Goal: Task Accomplishment & Management: Manage account settings

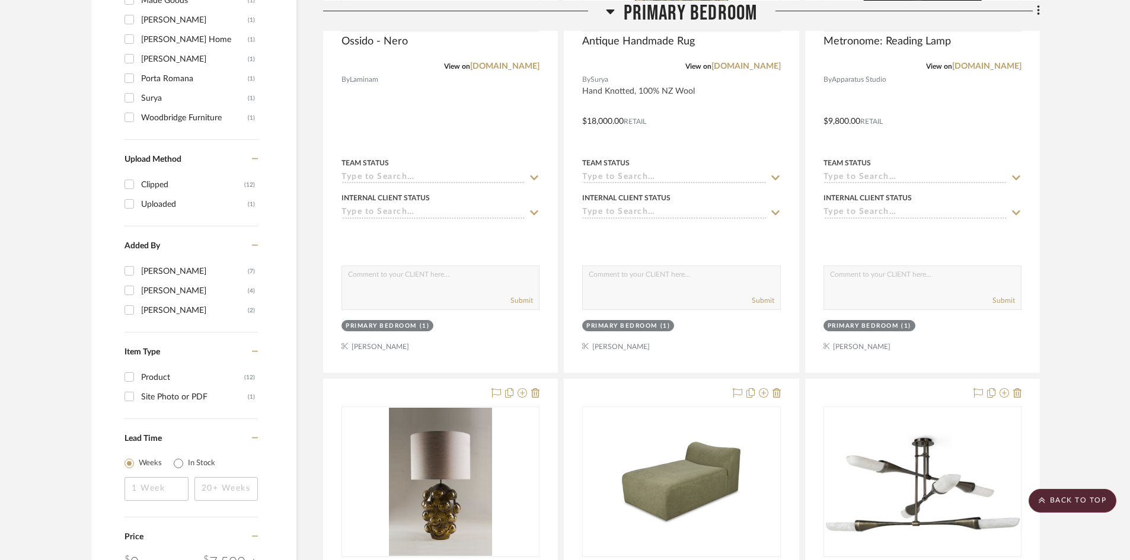
scroll to position [948, 0]
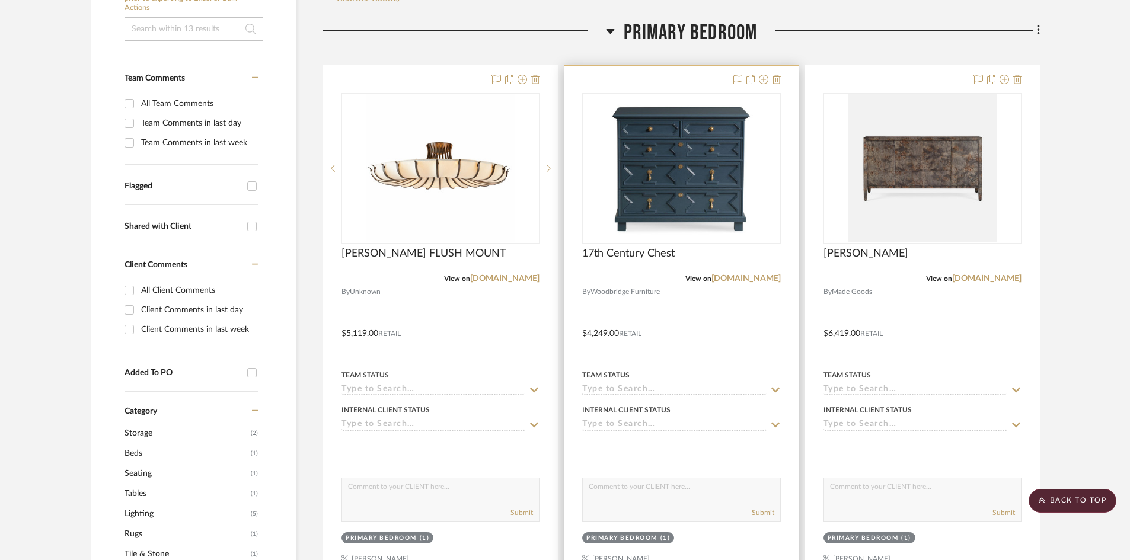
scroll to position [237, 0]
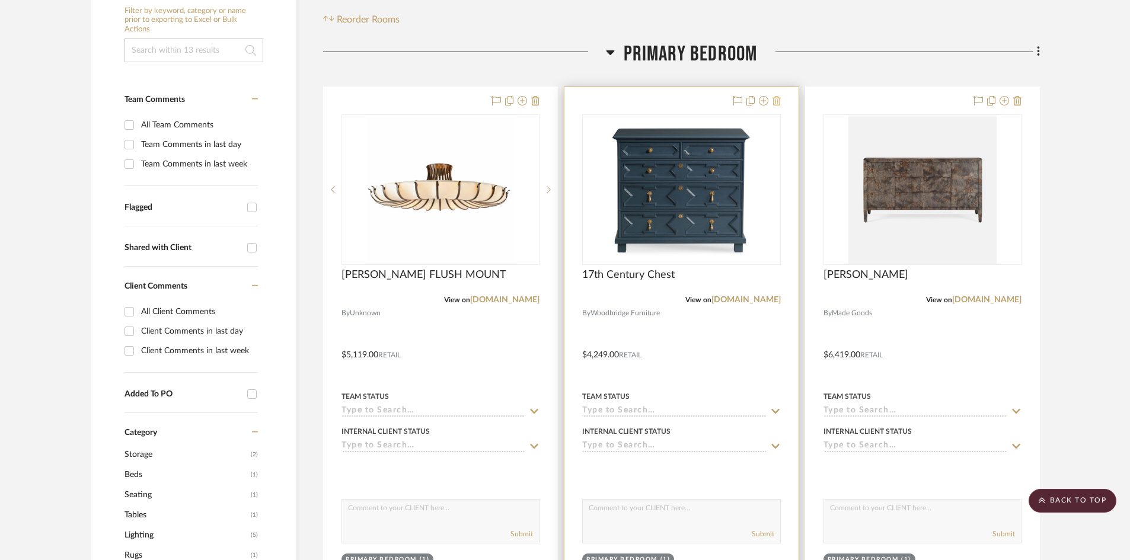
click at [780, 98] on icon at bounding box center [776, 100] width 8 height 9
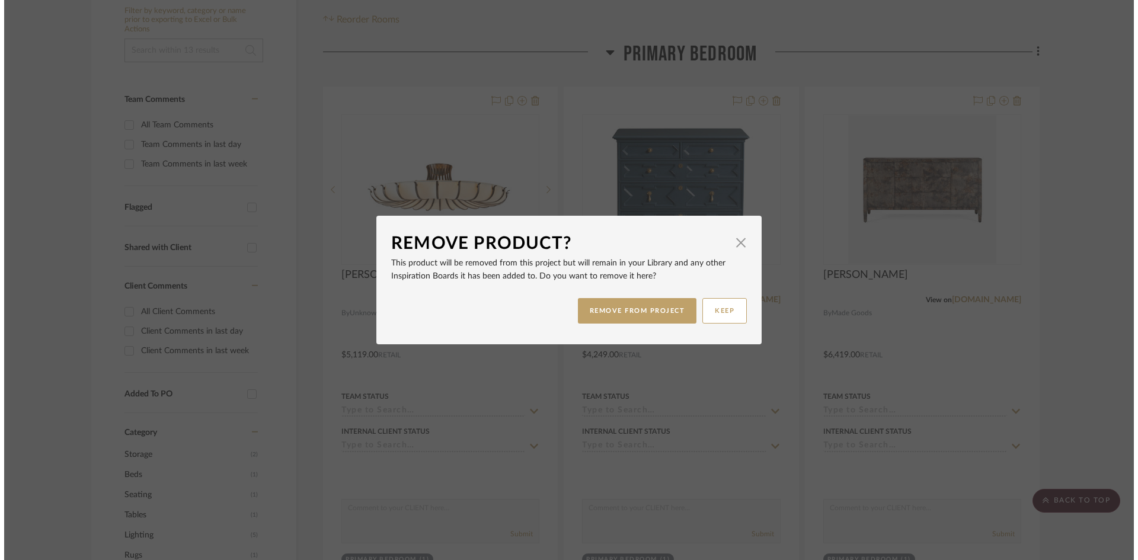
scroll to position [0, 0]
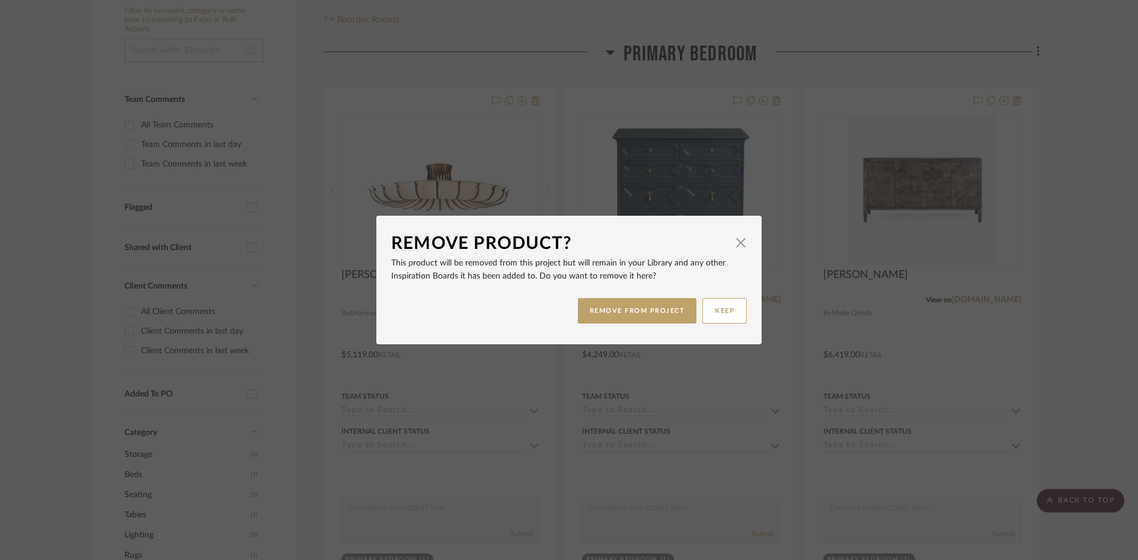
click at [657, 312] on button "REMOVE FROM PROJECT" at bounding box center [637, 310] width 119 height 25
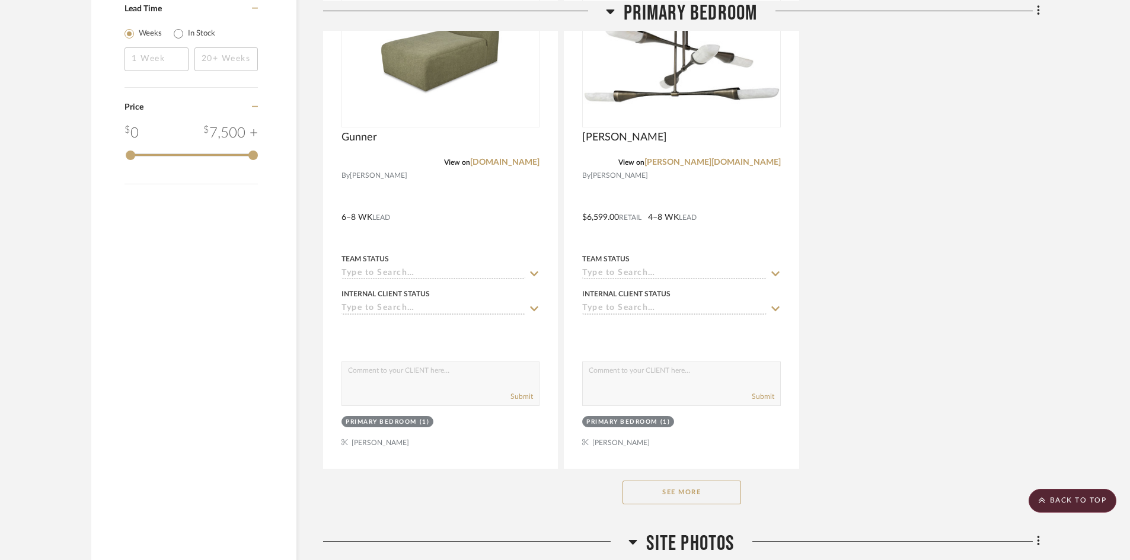
scroll to position [1600, 0]
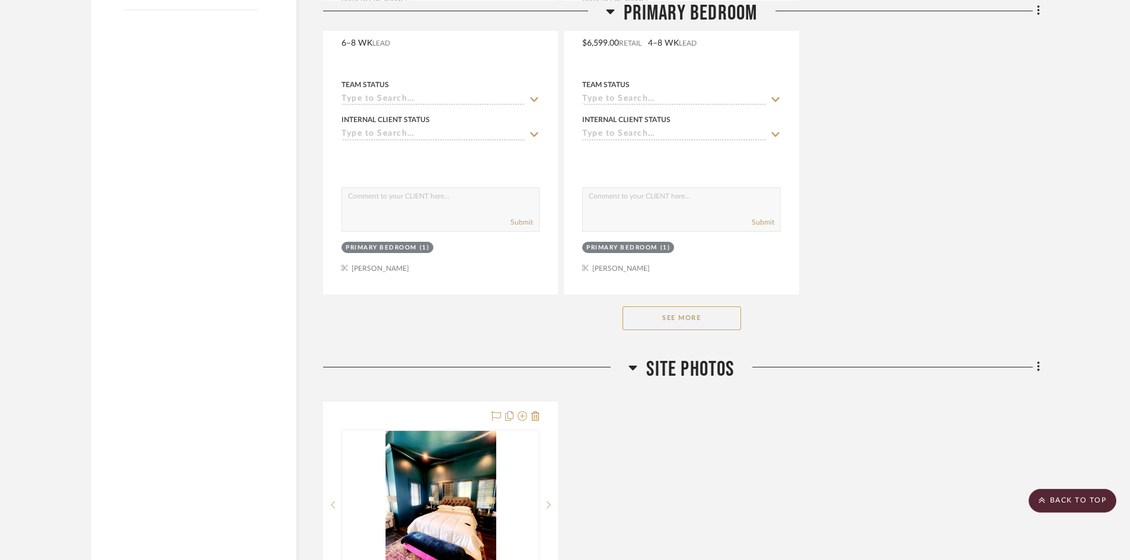
click at [691, 326] on button "See More" at bounding box center [681, 318] width 119 height 24
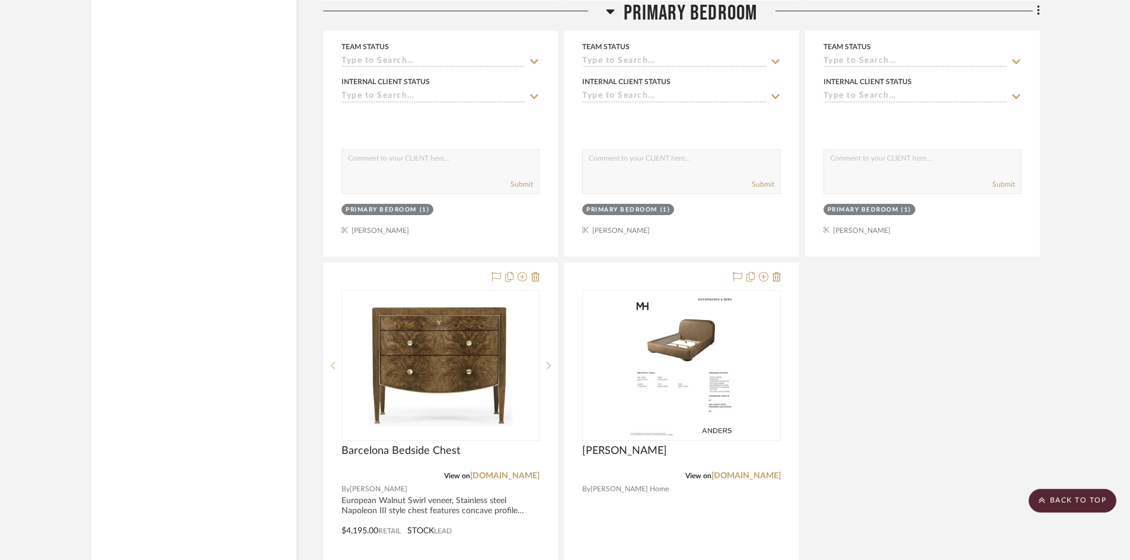
scroll to position [1659, 0]
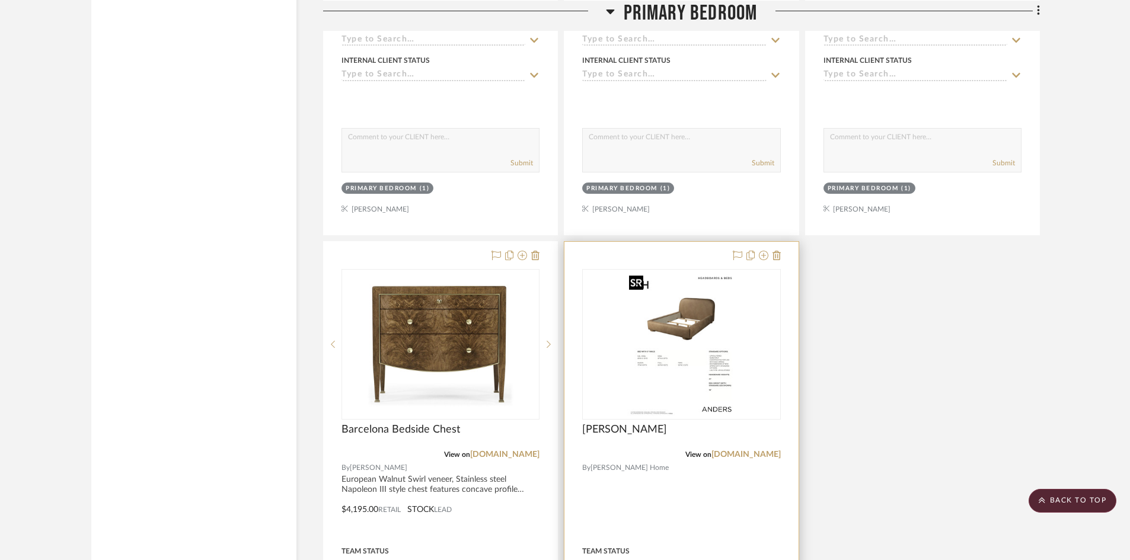
click at [699, 370] on img "0" at bounding box center [681, 344] width 114 height 148
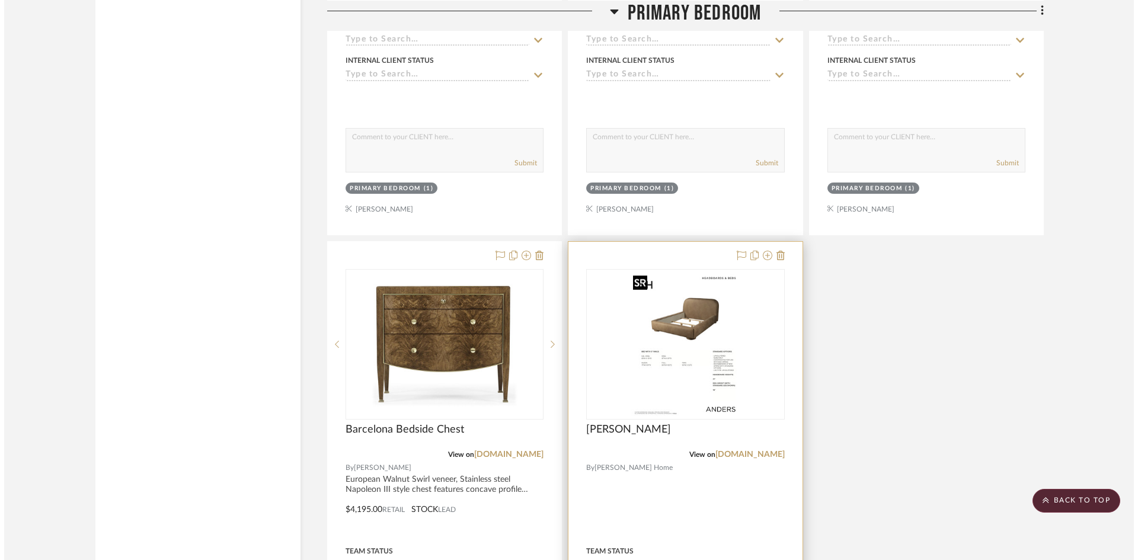
scroll to position [0, 0]
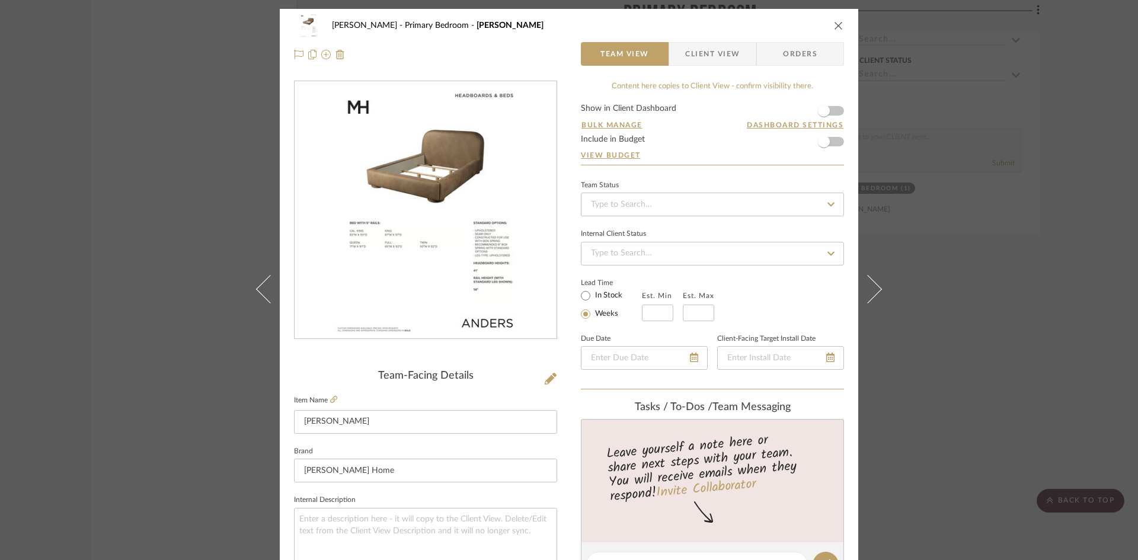
click at [834, 22] on icon "close" at bounding box center [838, 25] width 9 height 9
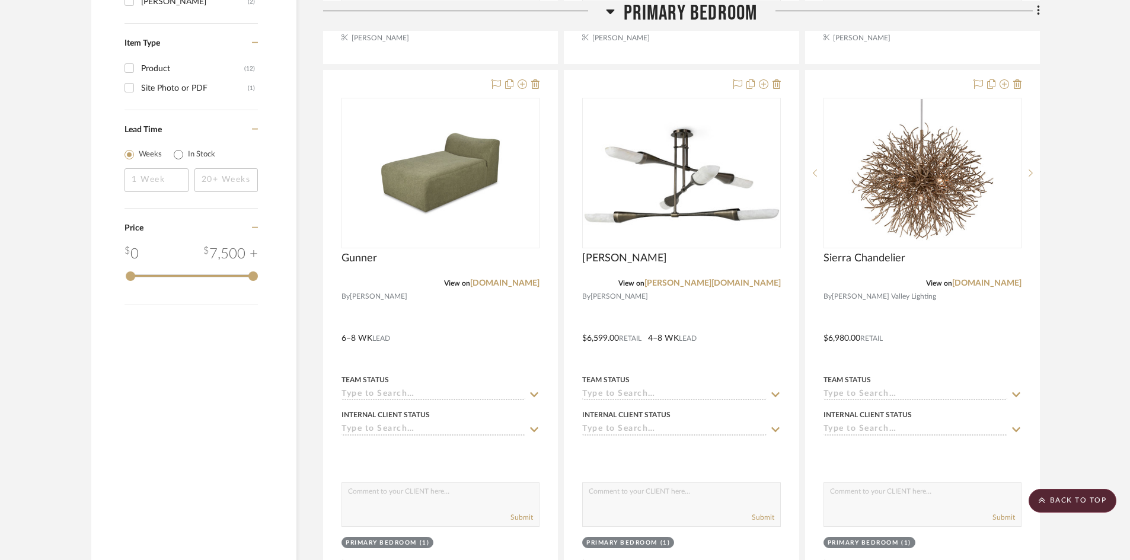
scroll to position [1245, 0]
